Goal: Task Accomplishment & Management: Use online tool/utility

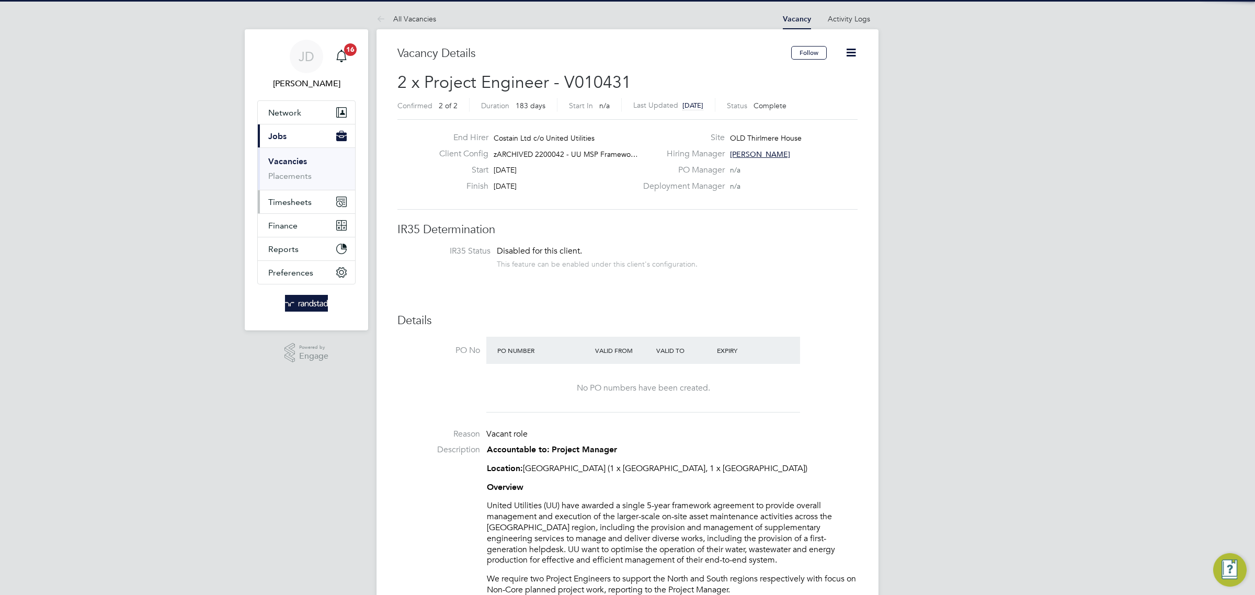
click at [303, 198] on span "Timesheets" at bounding box center [289, 202] width 43 height 10
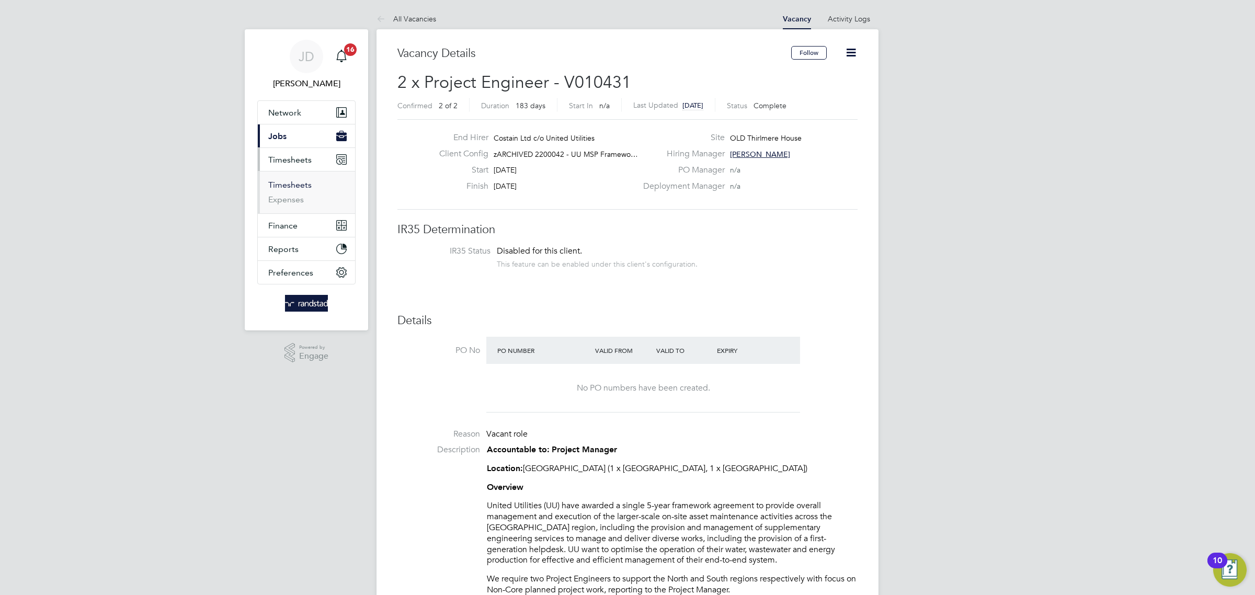
click at [300, 188] on link "Timesheets" at bounding box center [289, 185] width 43 height 10
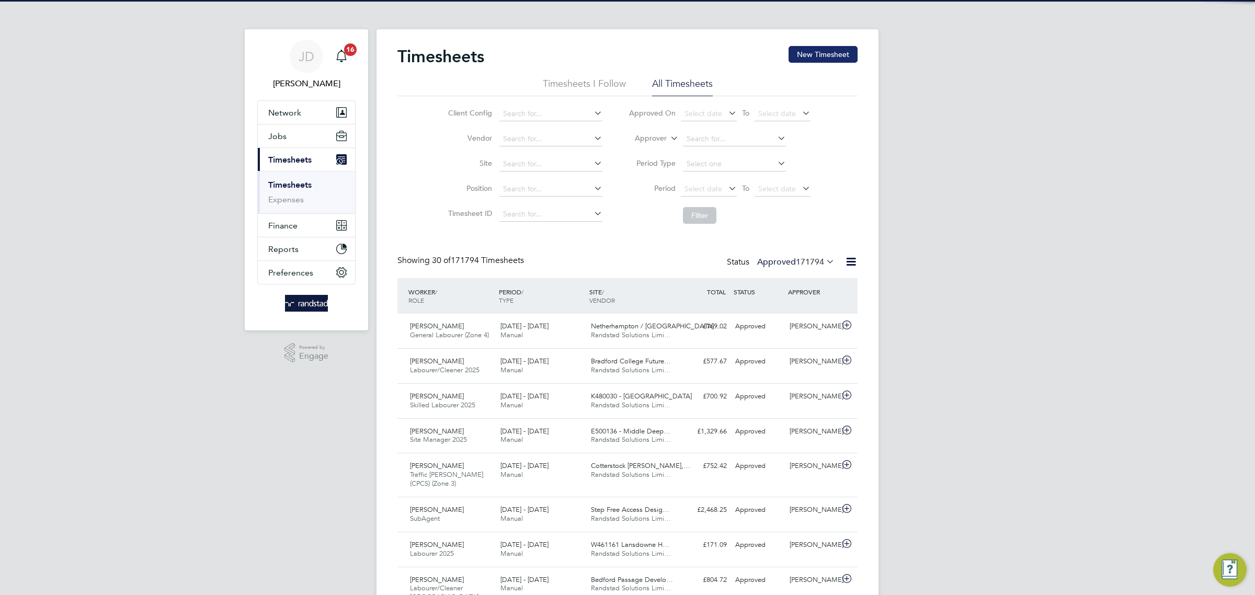
click at [826, 56] on button "New Timesheet" at bounding box center [823, 54] width 69 height 17
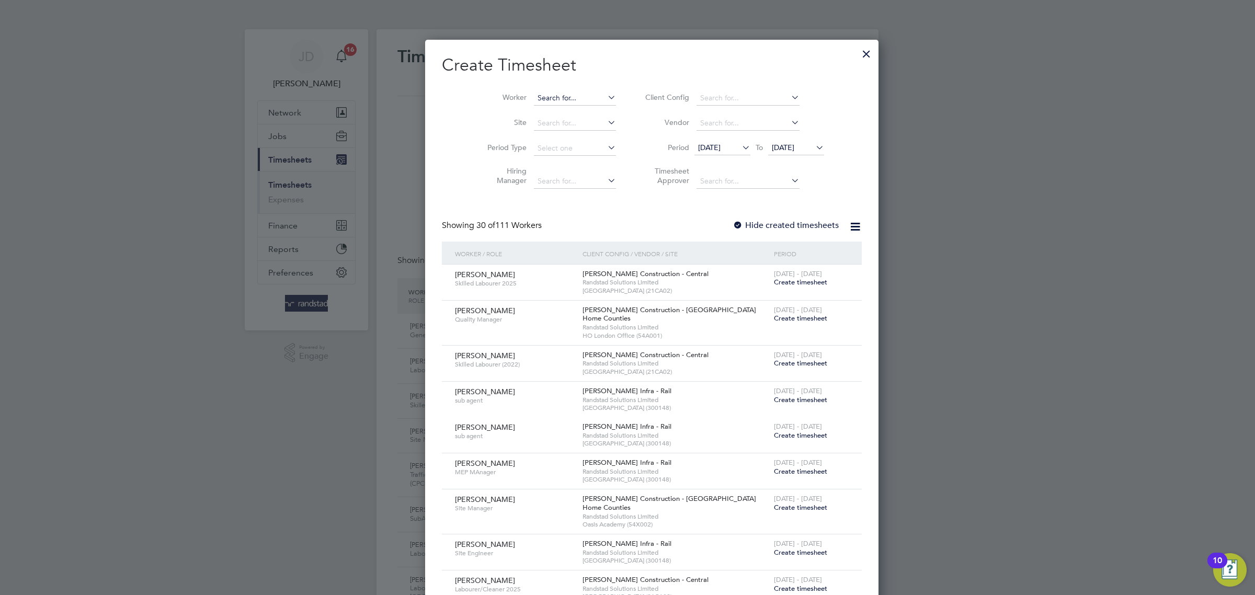
click at [534, 92] on input at bounding box center [575, 98] width 82 height 15
click at [572, 108] on li "[PERSON_NAME]" at bounding box center [575, 112] width 132 height 14
type input "[PERSON_NAME]"
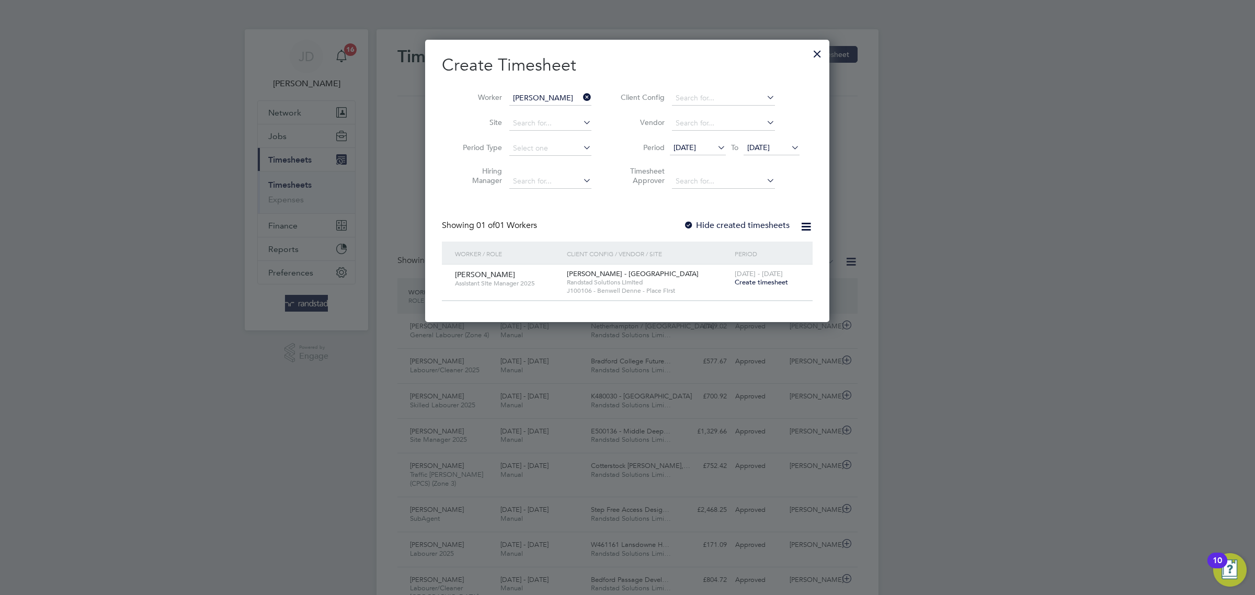
click at [716, 229] on label "Hide created timesheets" at bounding box center [737, 225] width 106 height 10
click at [696, 150] on span "[DATE]" at bounding box center [685, 147] width 22 height 9
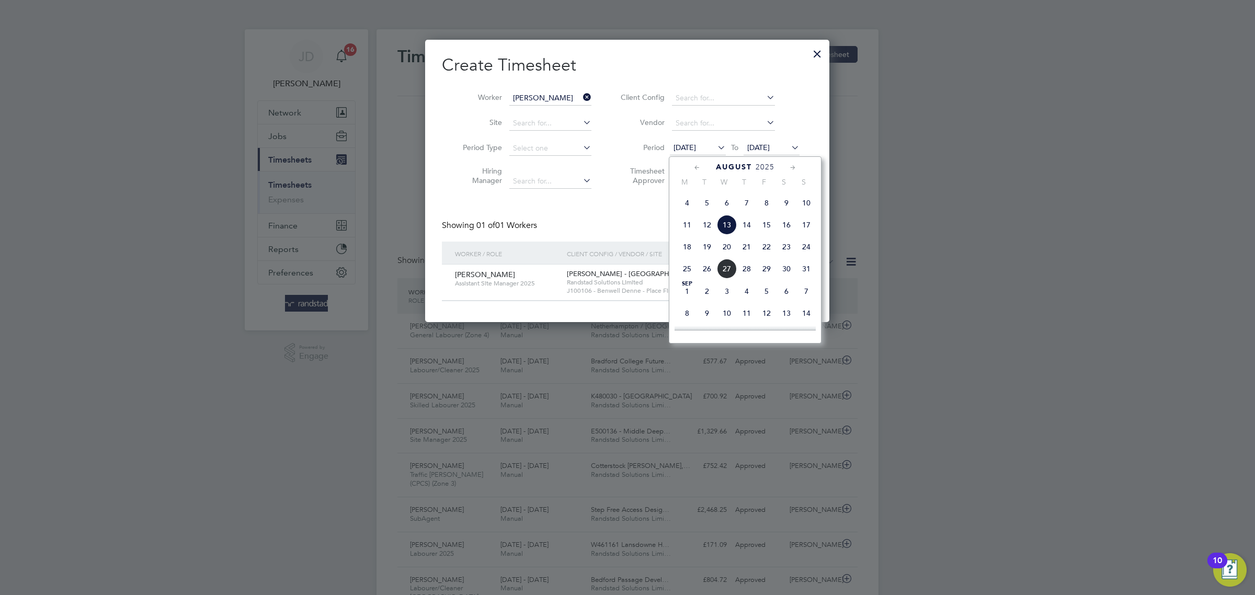
click at [696, 172] on icon at bounding box center [698, 168] width 10 height 12
click at [686, 289] on span "28" at bounding box center [687, 279] width 20 height 20
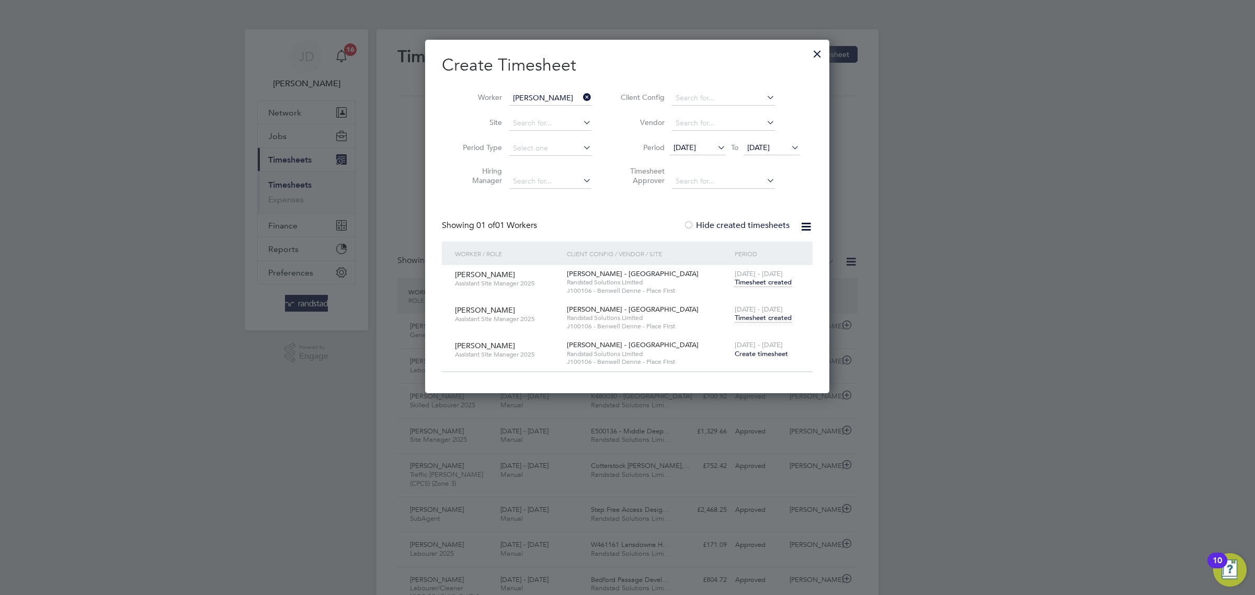
click at [764, 282] on span "Timesheet created" at bounding box center [763, 282] width 57 height 9
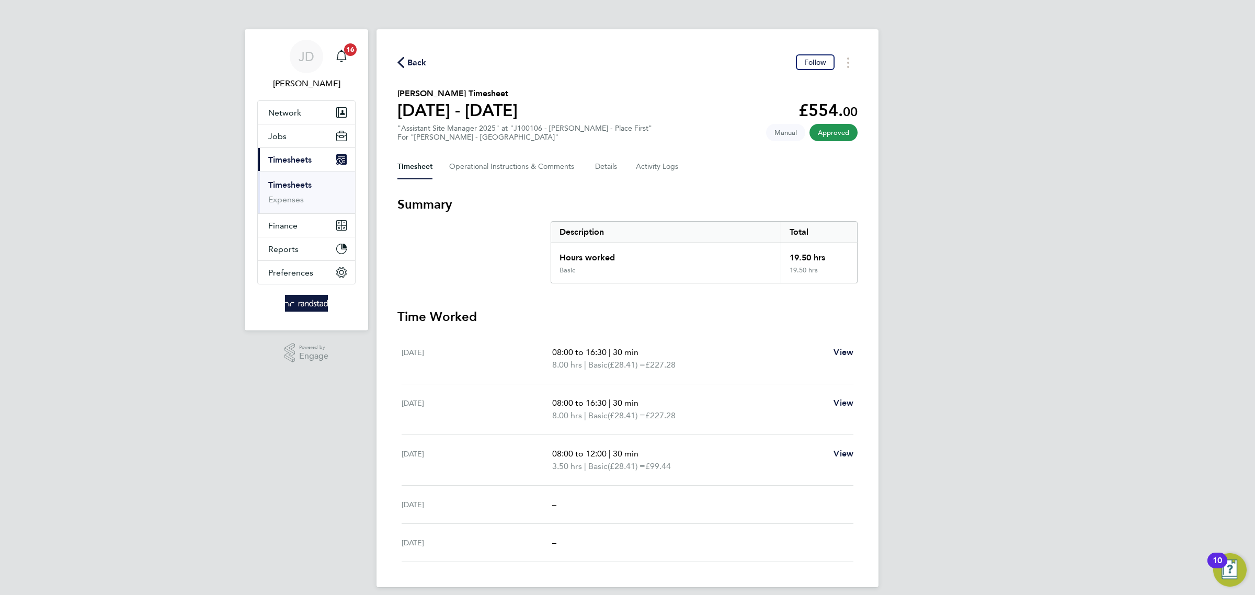
click at [411, 62] on span "Back" at bounding box center [416, 62] width 19 height 13
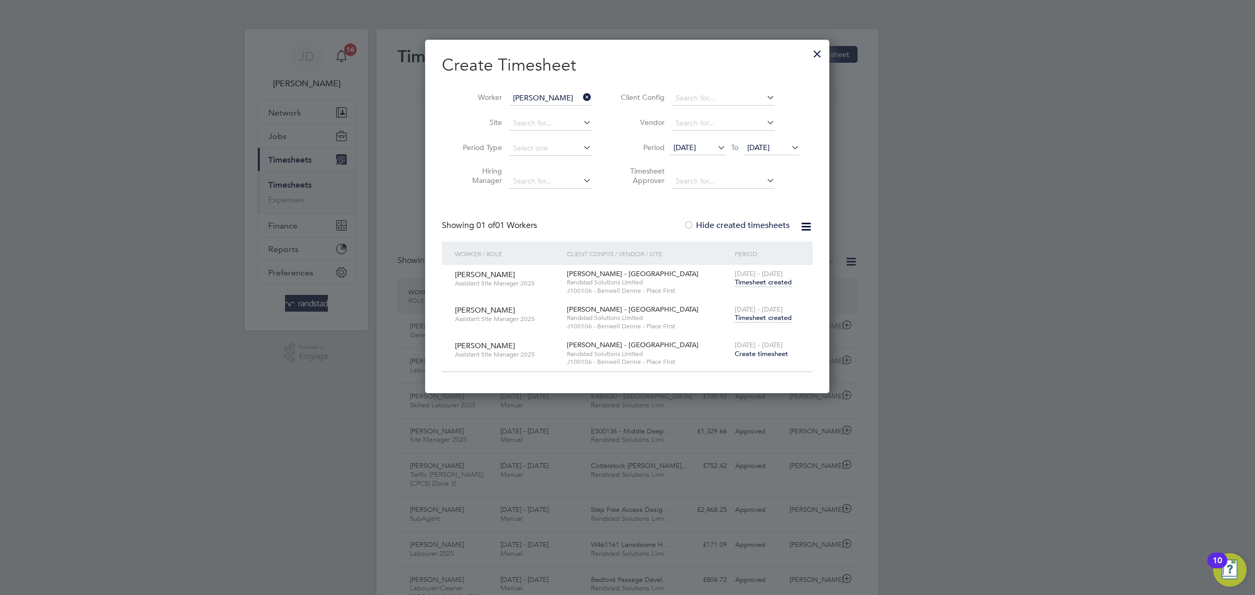
click at [765, 322] on span "Timesheet created" at bounding box center [763, 317] width 57 height 9
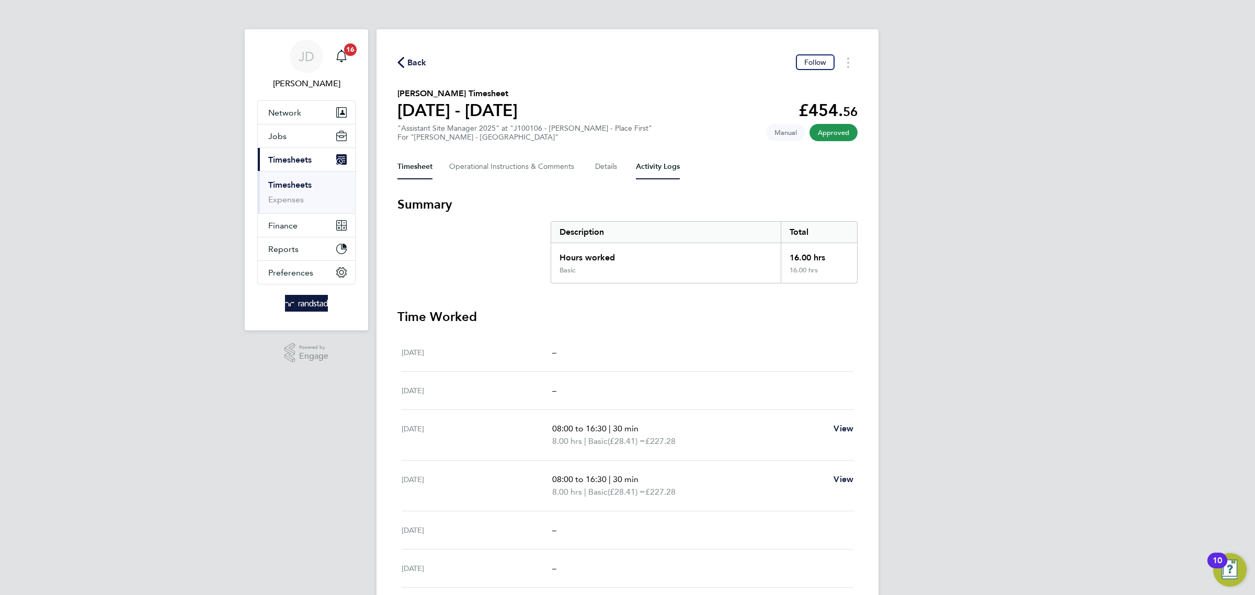
click at [654, 163] on Logs-tab "Activity Logs" at bounding box center [658, 166] width 44 height 25
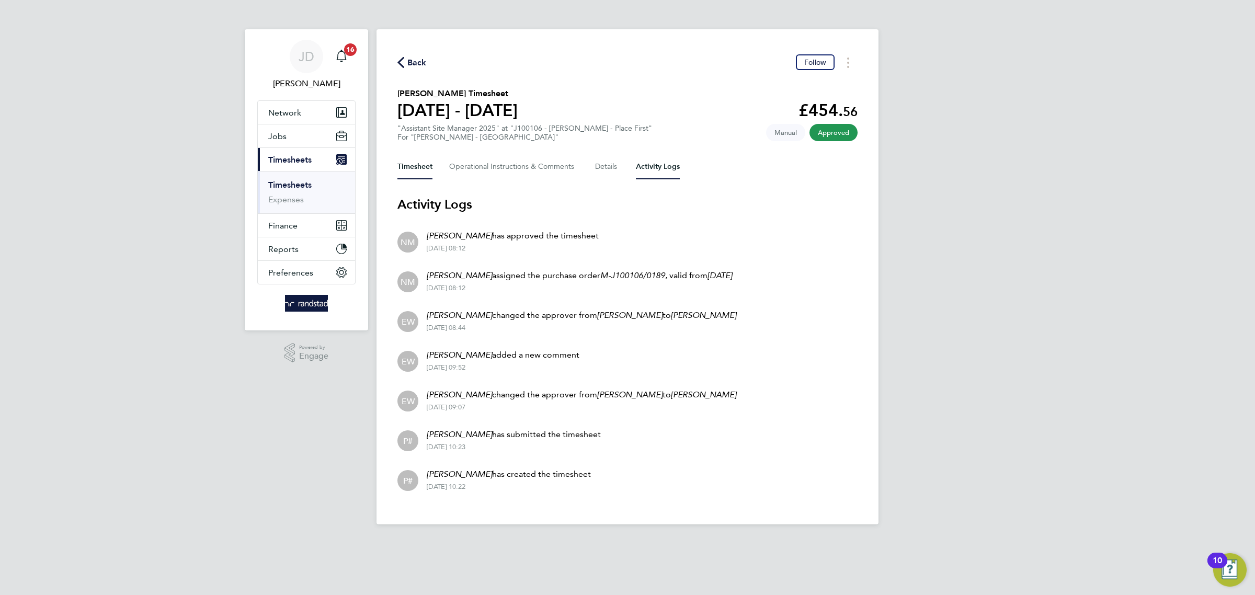
click at [429, 162] on button "Timesheet" at bounding box center [415, 166] width 35 height 25
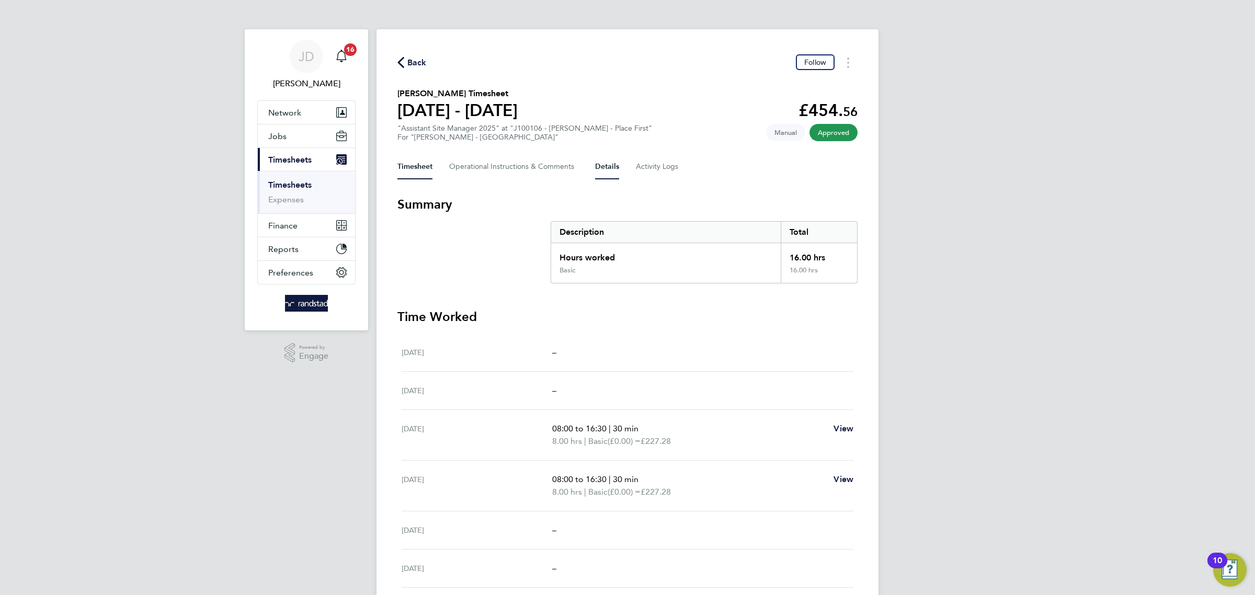
click at [612, 171] on button "Details" at bounding box center [607, 166] width 24 height 25
